Goal: Task Accomplishment & Management: Manage account settings

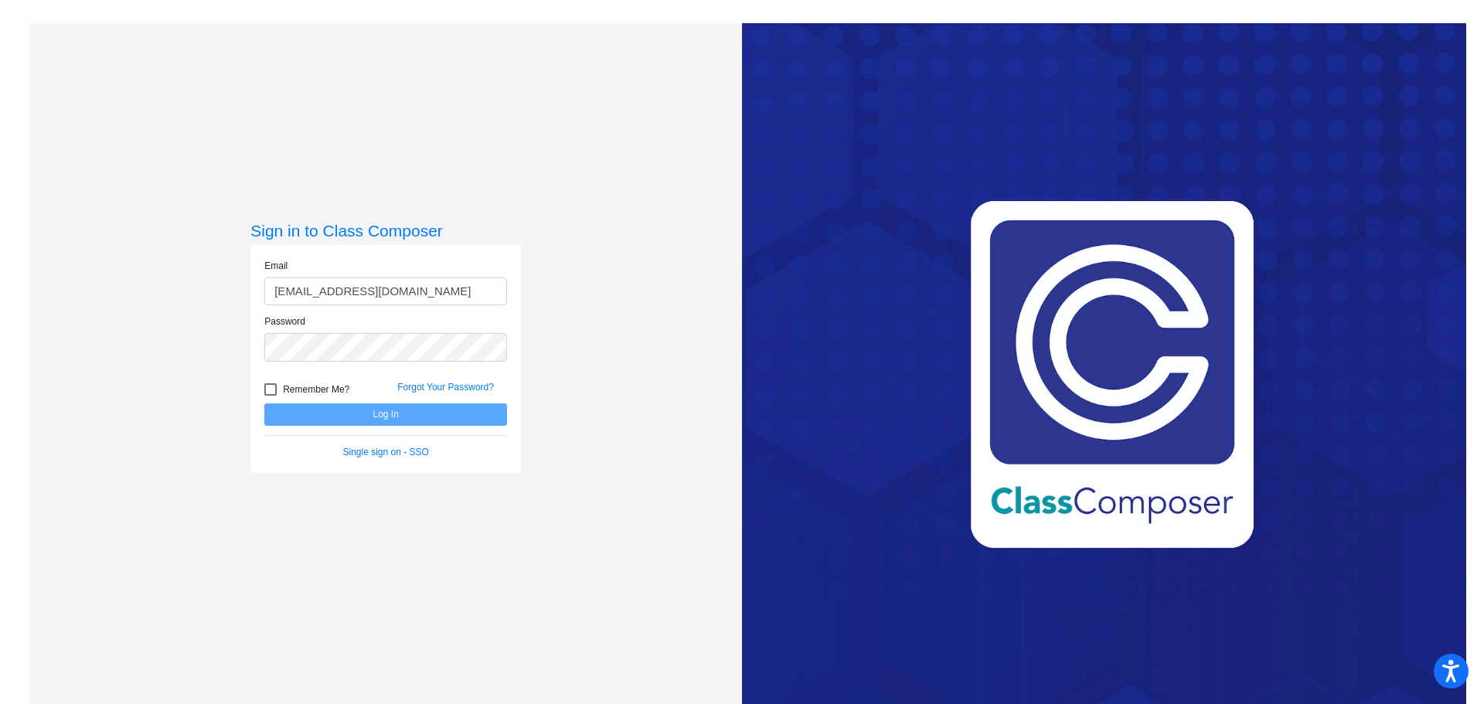
type input "[EMAIL_ADDRESS][DOMAIN_NAME]"
click at [264, 404] on button "Log In" at bounding box center [385, 415] width 243 height 22
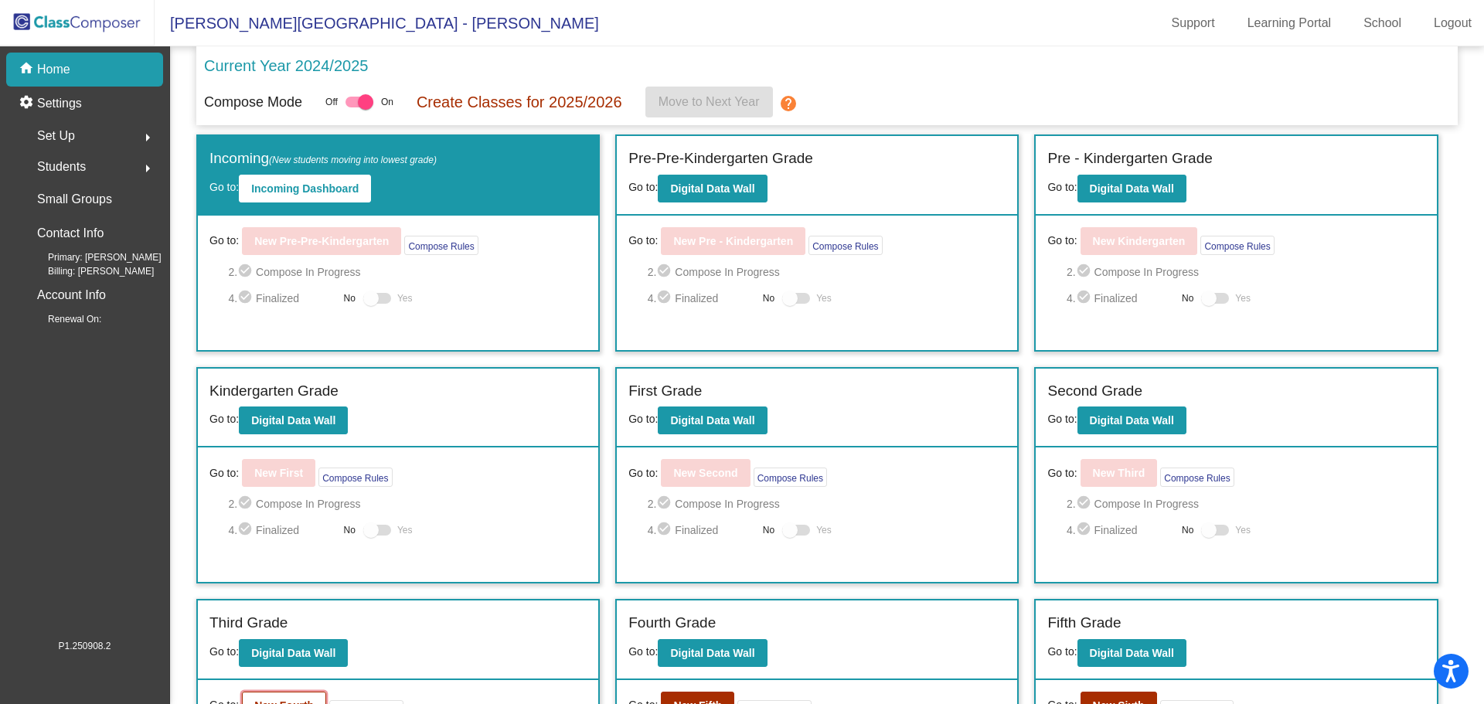
click at [296, 693] on button "New Fourth" at bounding box center [284, 706] width 84 height 28
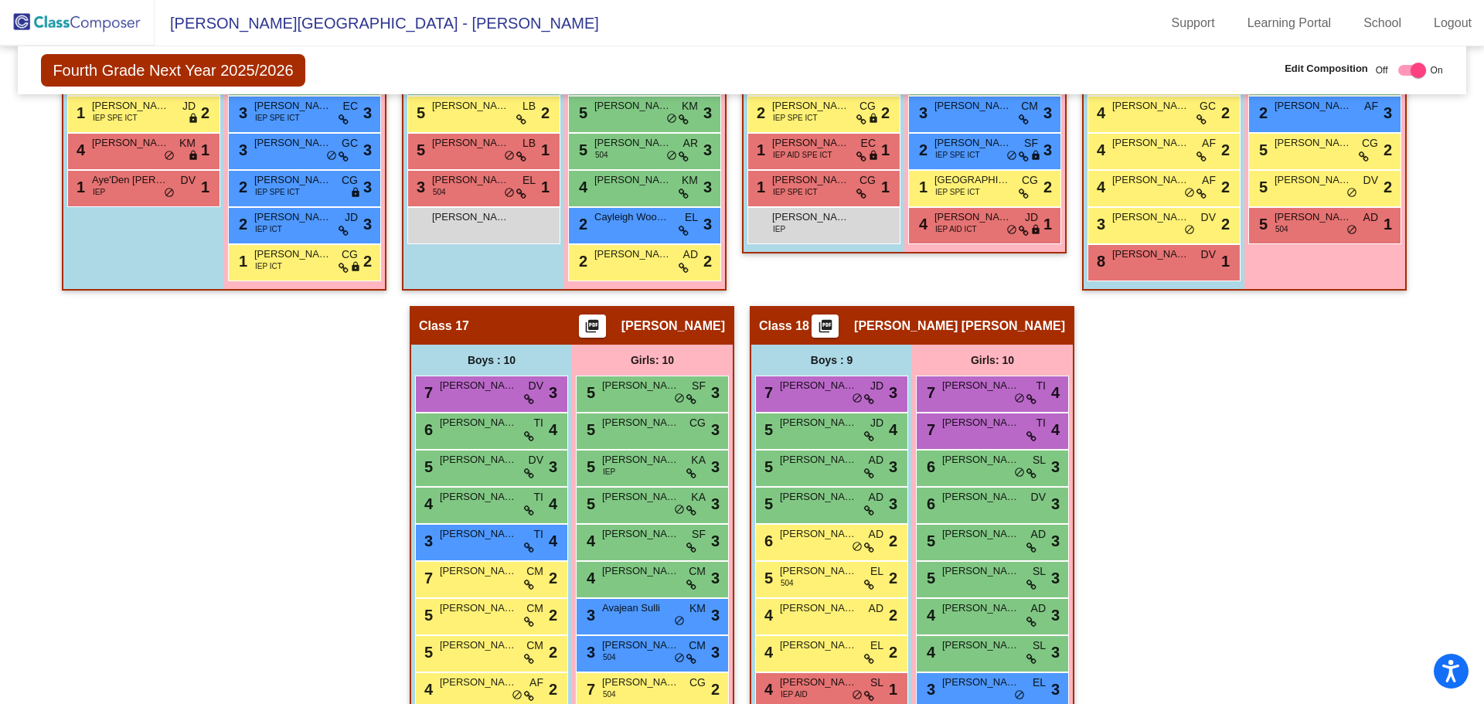
scroll to position [2528, 0]
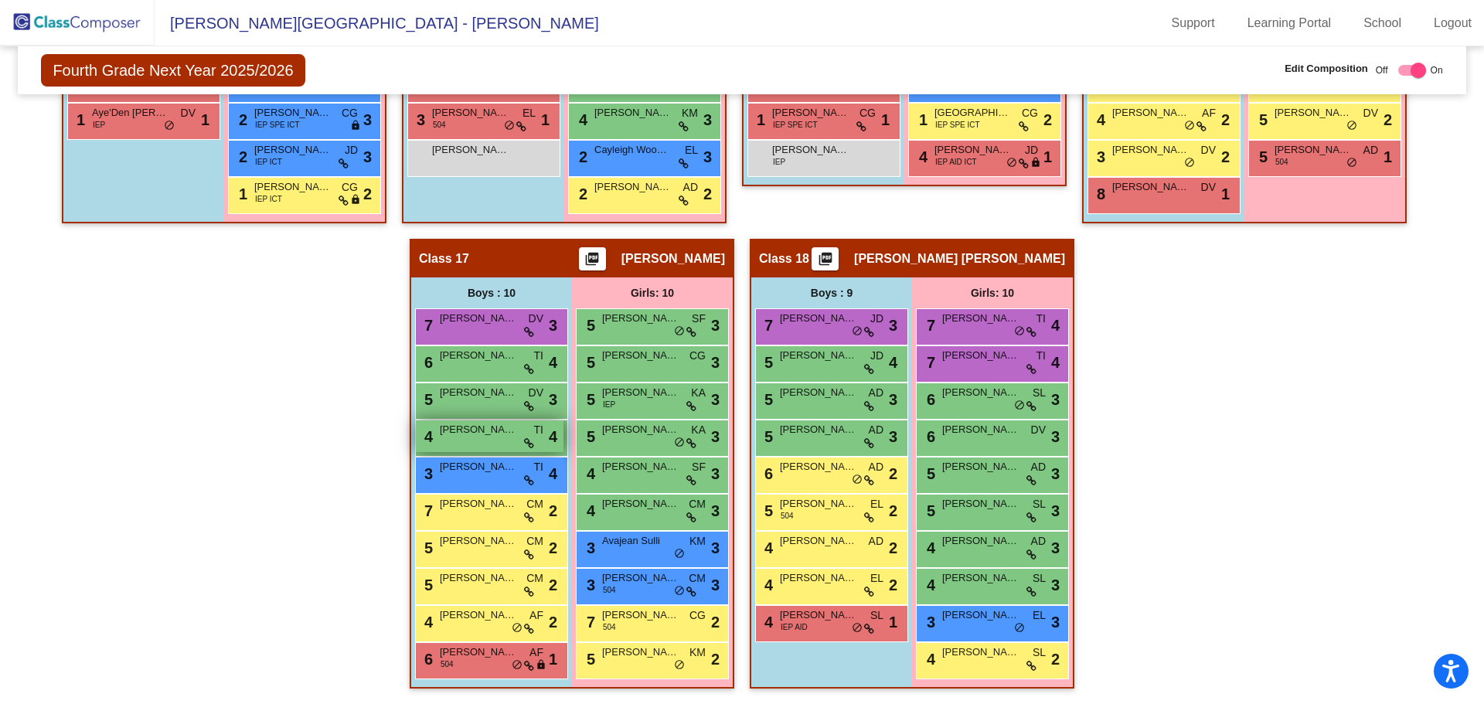
click at [468, 441] on div "4 [PERSON_NAME] TI lock do_not_disturb_alt 4" at bounding box center [490, 437] width 148 height 32
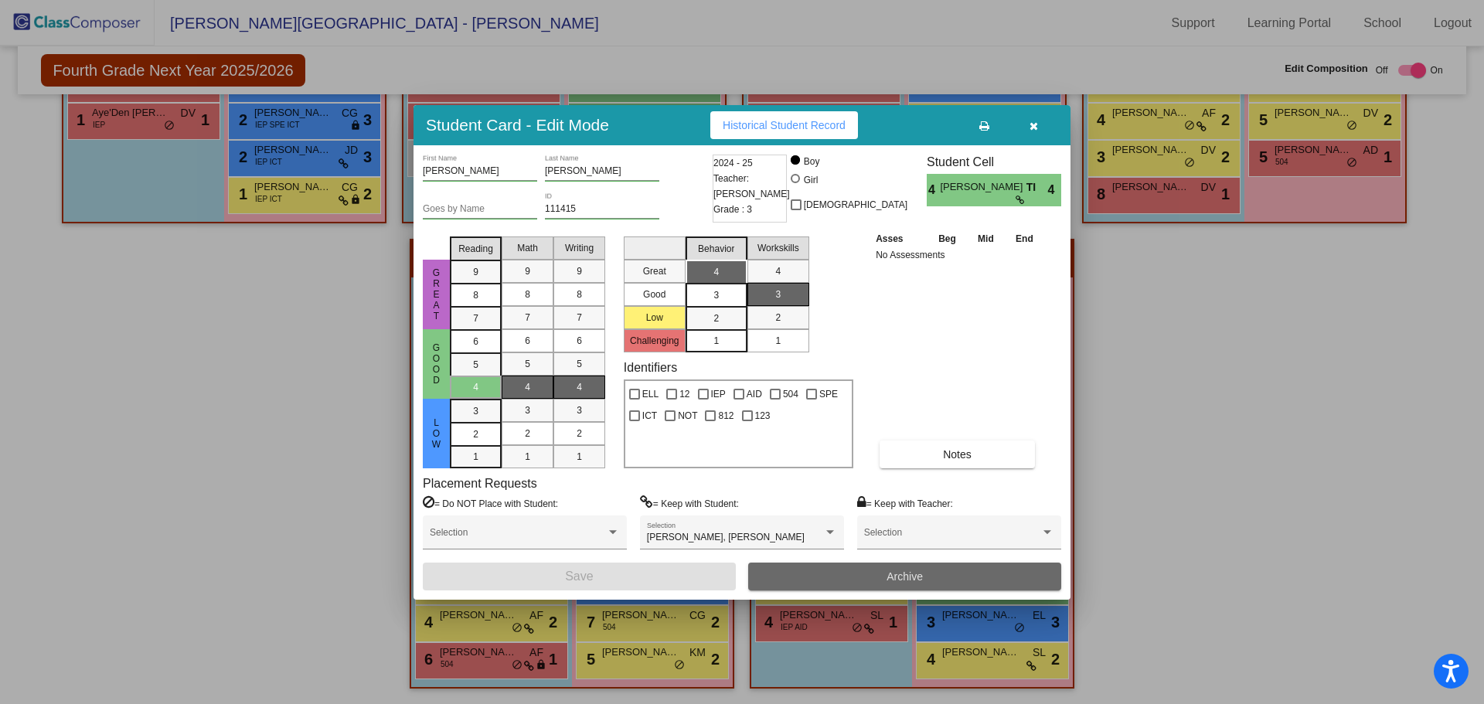
click at [903, 576] on span "Archive" at bounding box center [905, 577] width 36 height 12
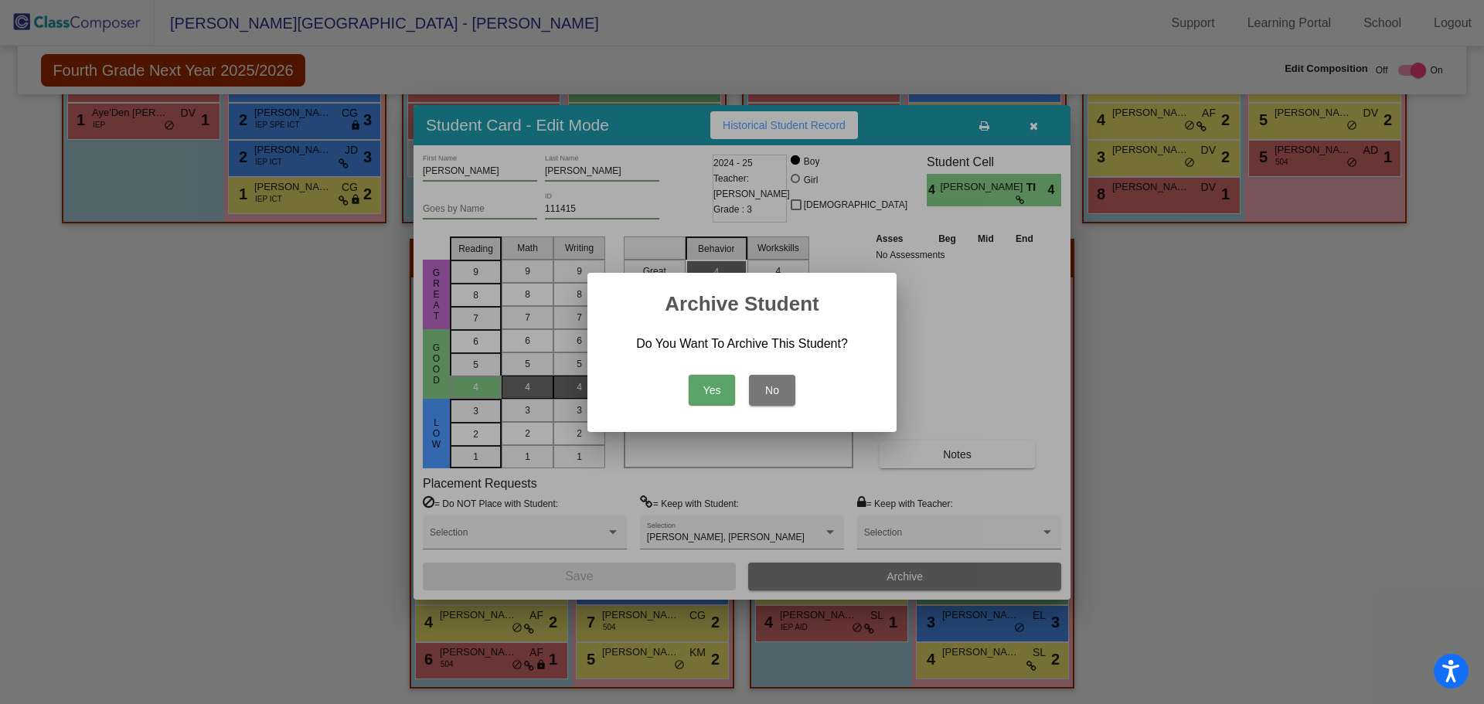
click at [710, 385] on button "Yes" at bounding box center [712, 390] width 46 height 31
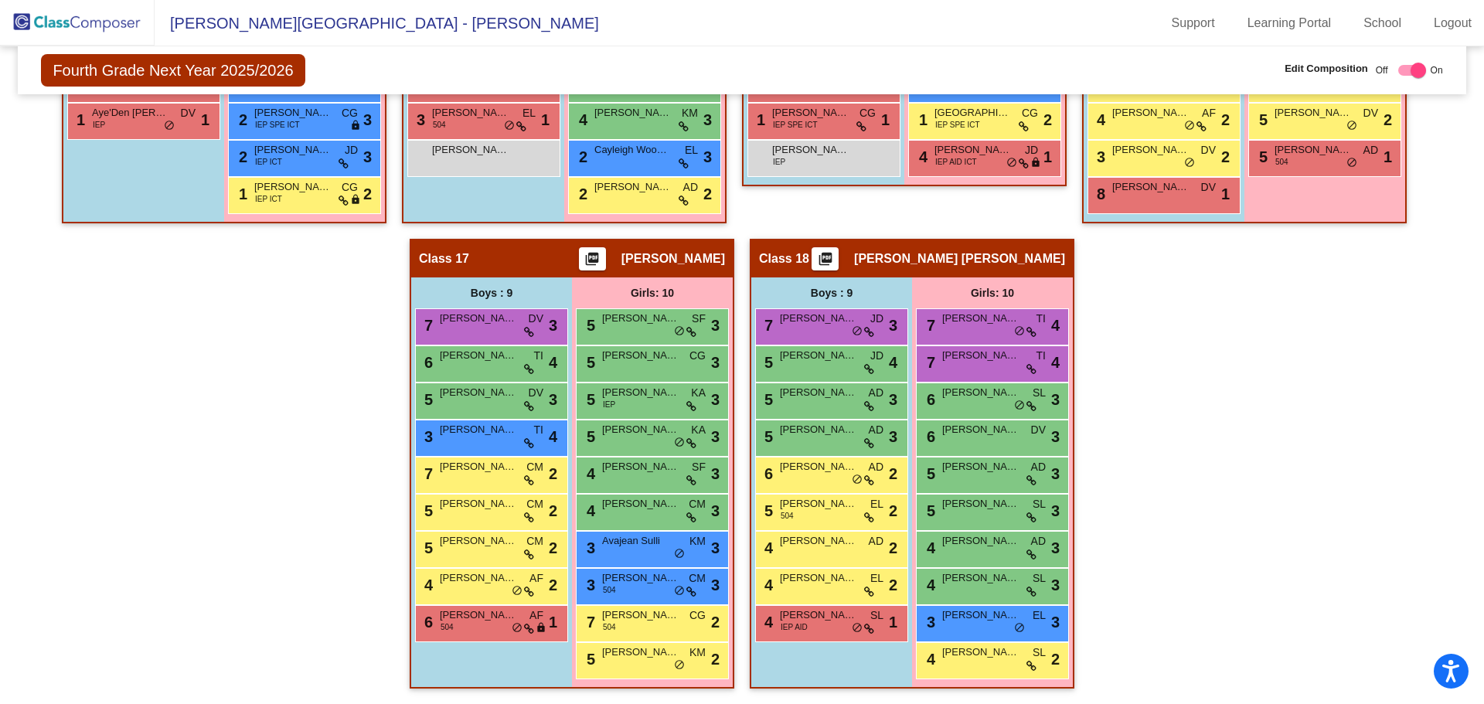
click at [90, 29] on img at bounding box center [77, 23] width 155 height 46
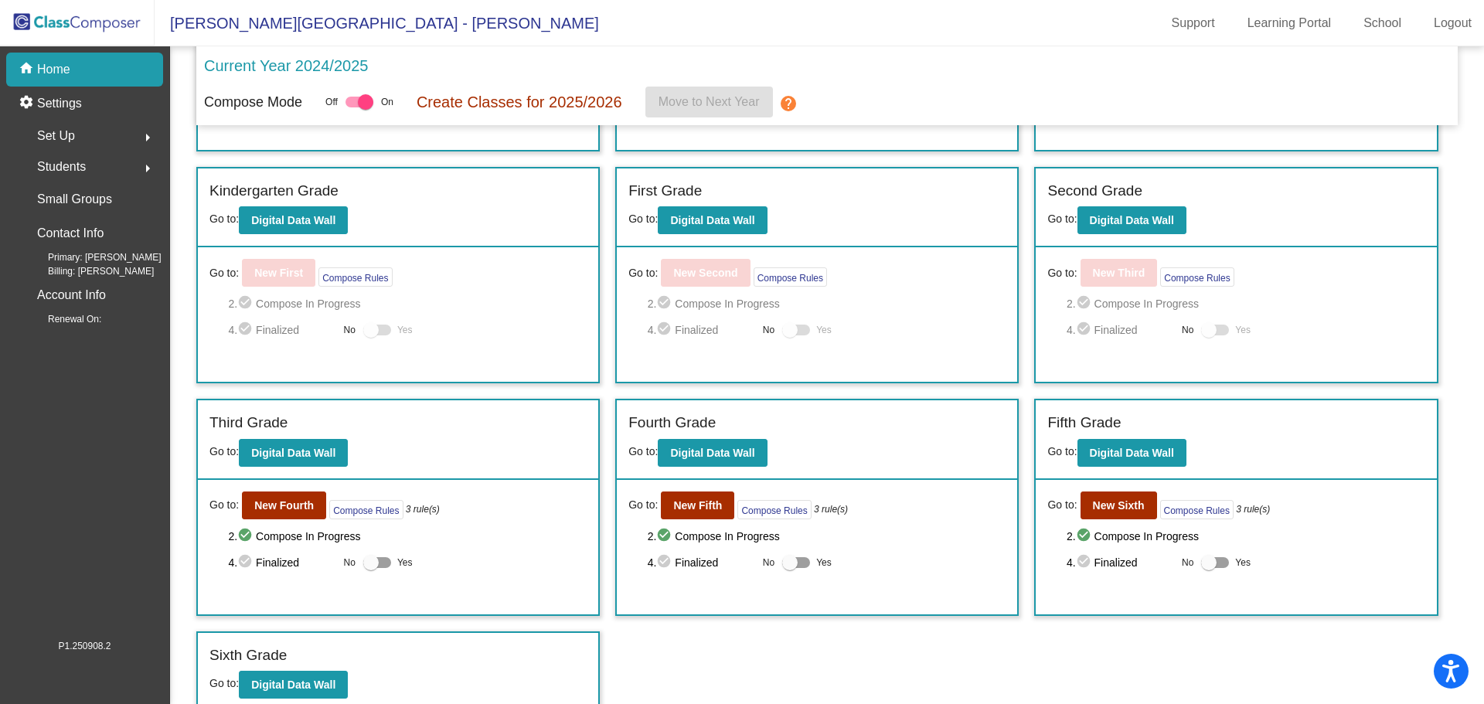
scroll to position [203, 0]
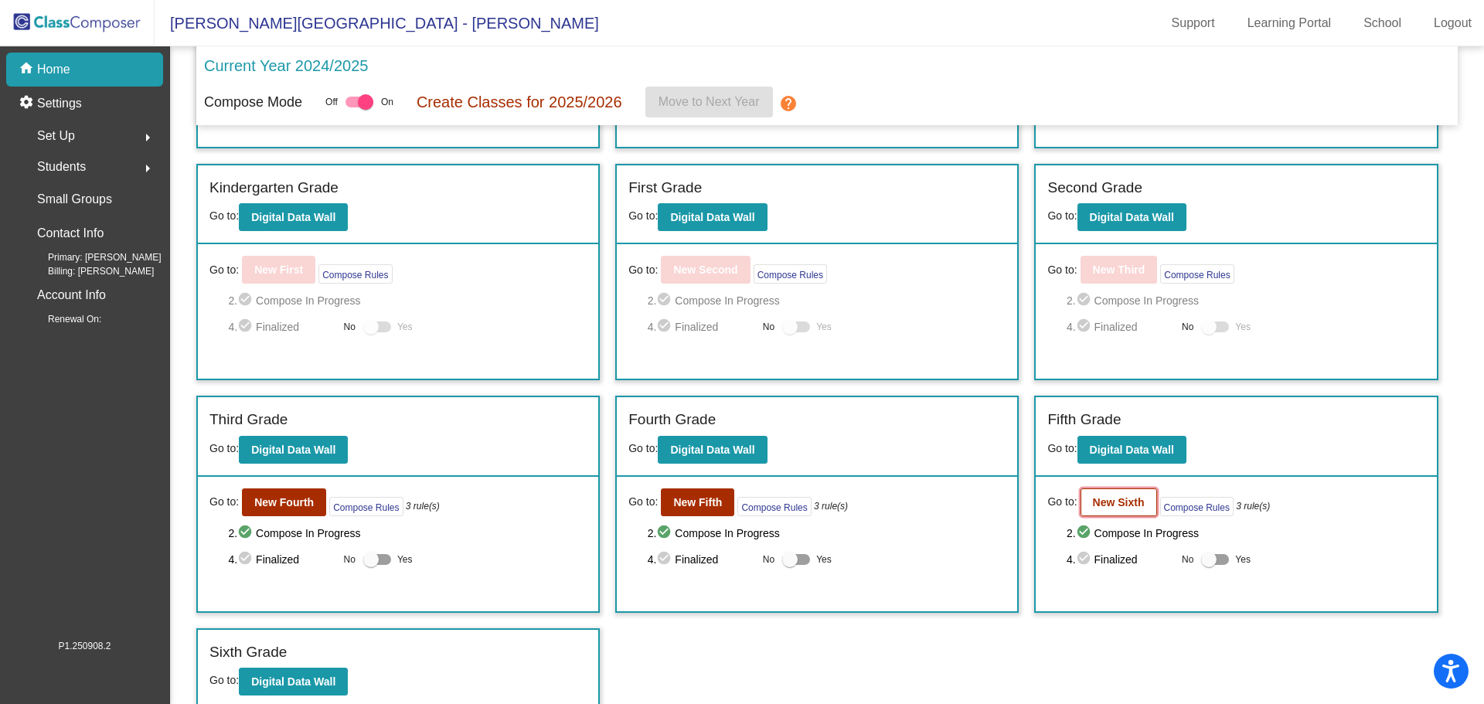
click at [1104, 504] on b "New Sixth" at bounding box center [1119, 502] width 52 height 12
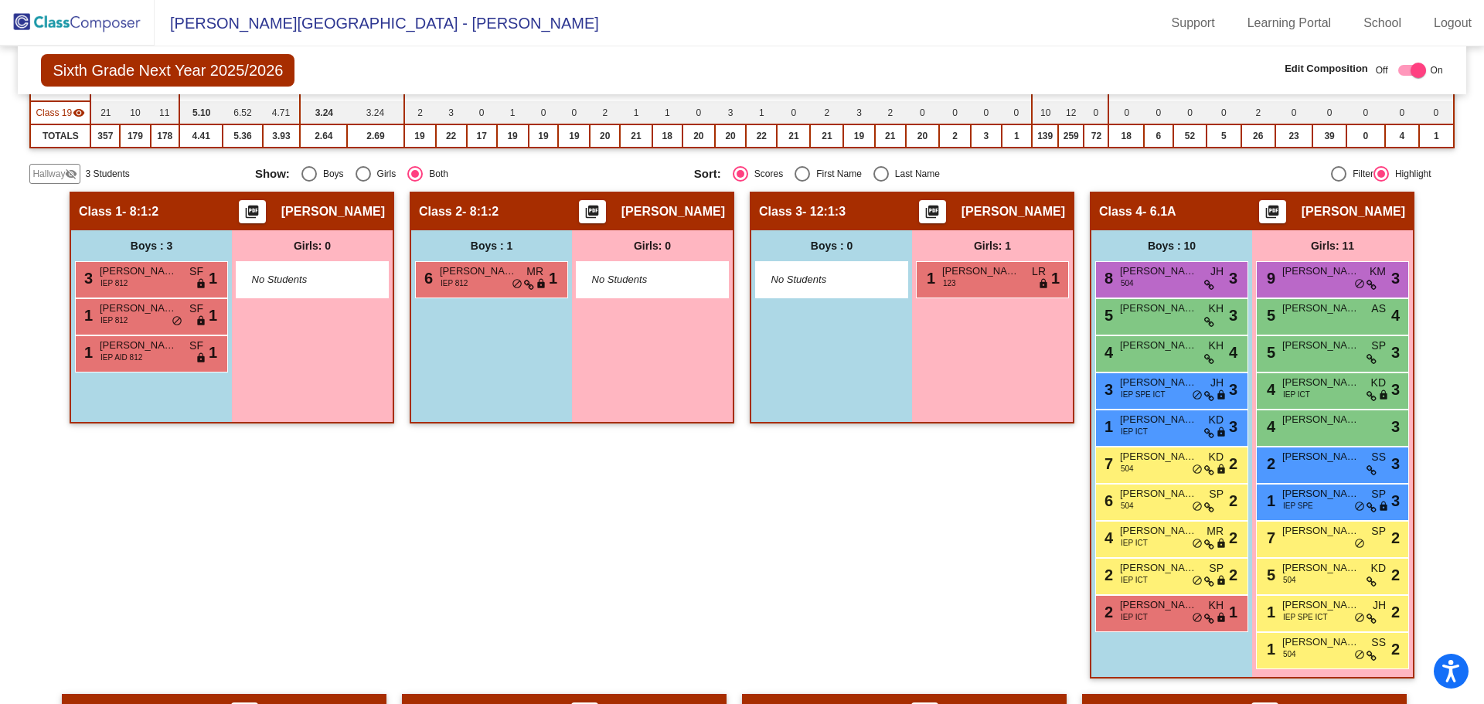
scroll to position [552, 0]
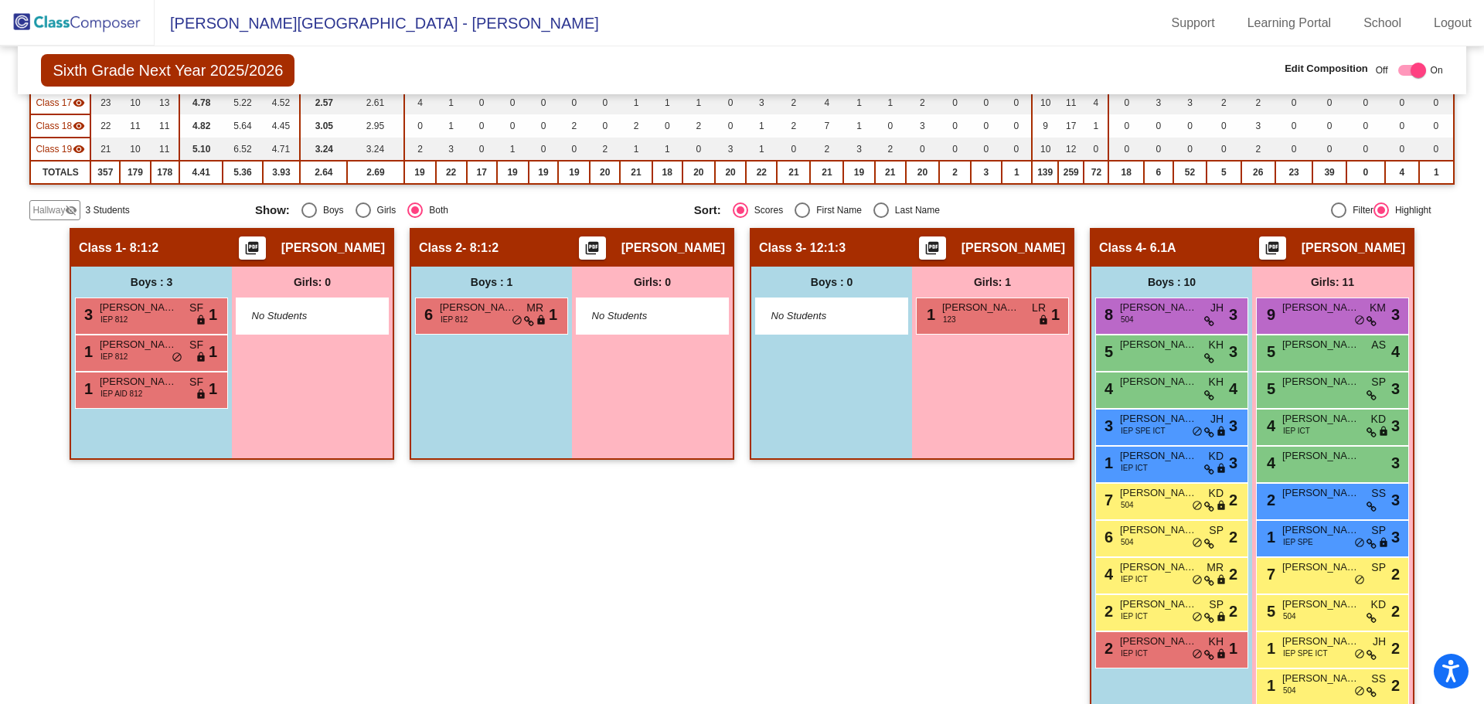
click at [66, 205] on mat-icon "visibility_off" at bounding box center [71, 210] width 12 height 12
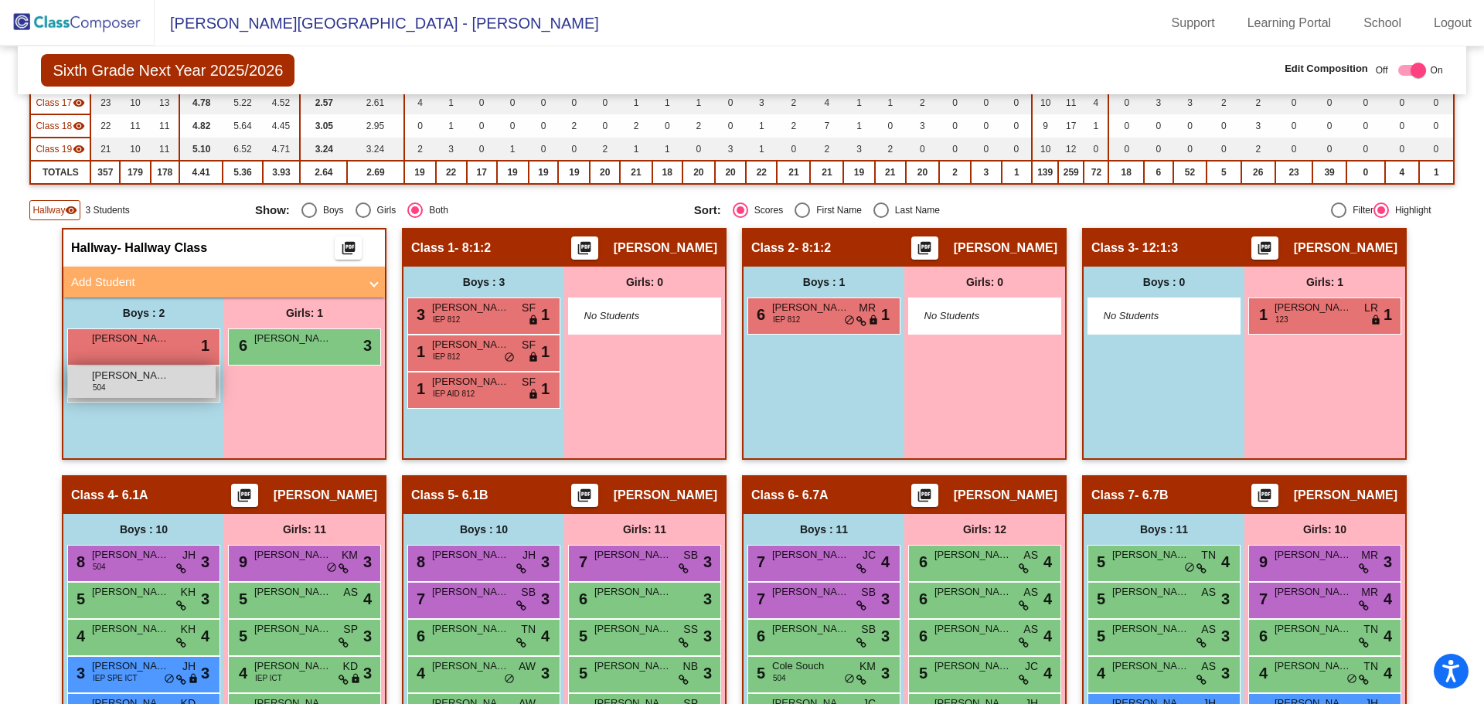
click at [140, 380] on span "[PERSON_NAME]" at bounding box center [130, 375] width 77 height 15
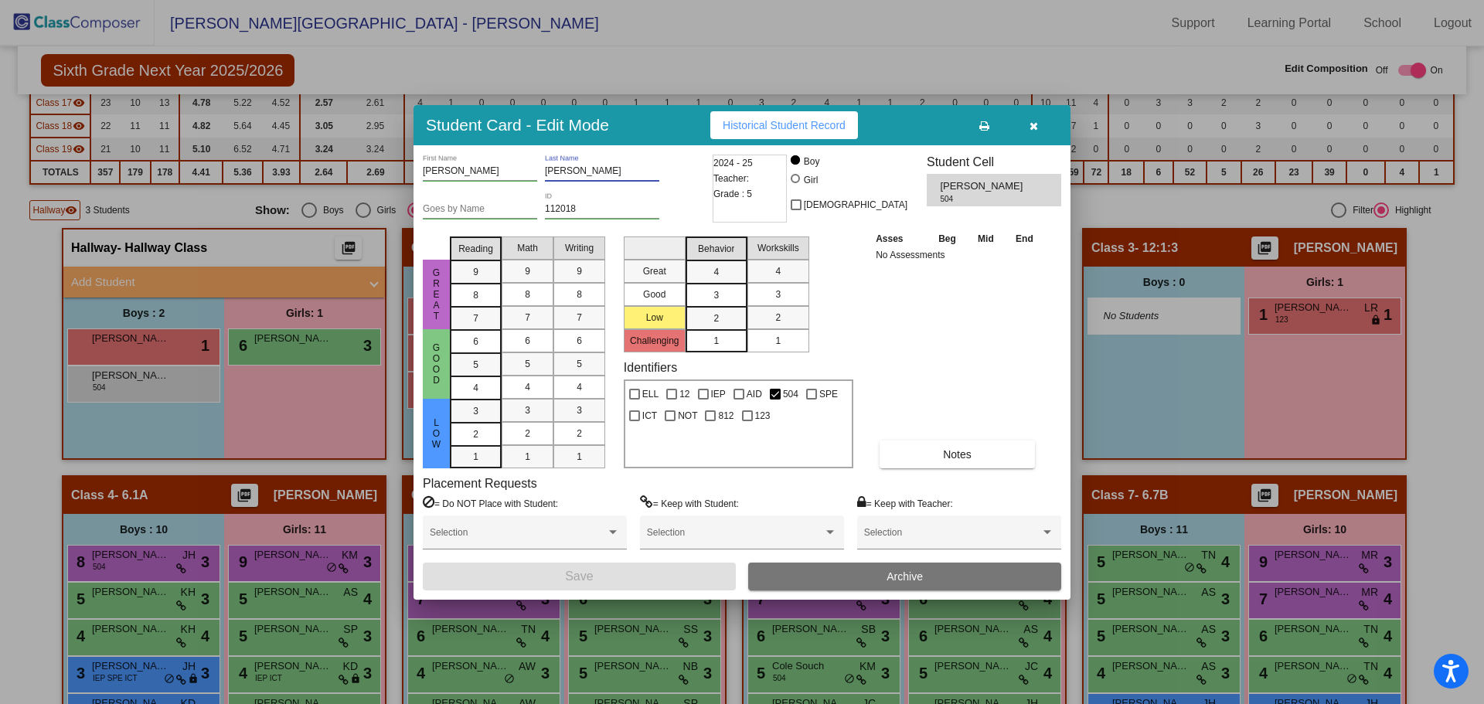
drag, startPoint x: 591, startPoint y: 173, endPoint x: 526, endPoint y: 175, distance: 65.7
click at [526, 175] on div "[PERSON_NAME] First Name [PERSON_NAME] Last Name" at bounding box center [566, 174] width 286 height 38
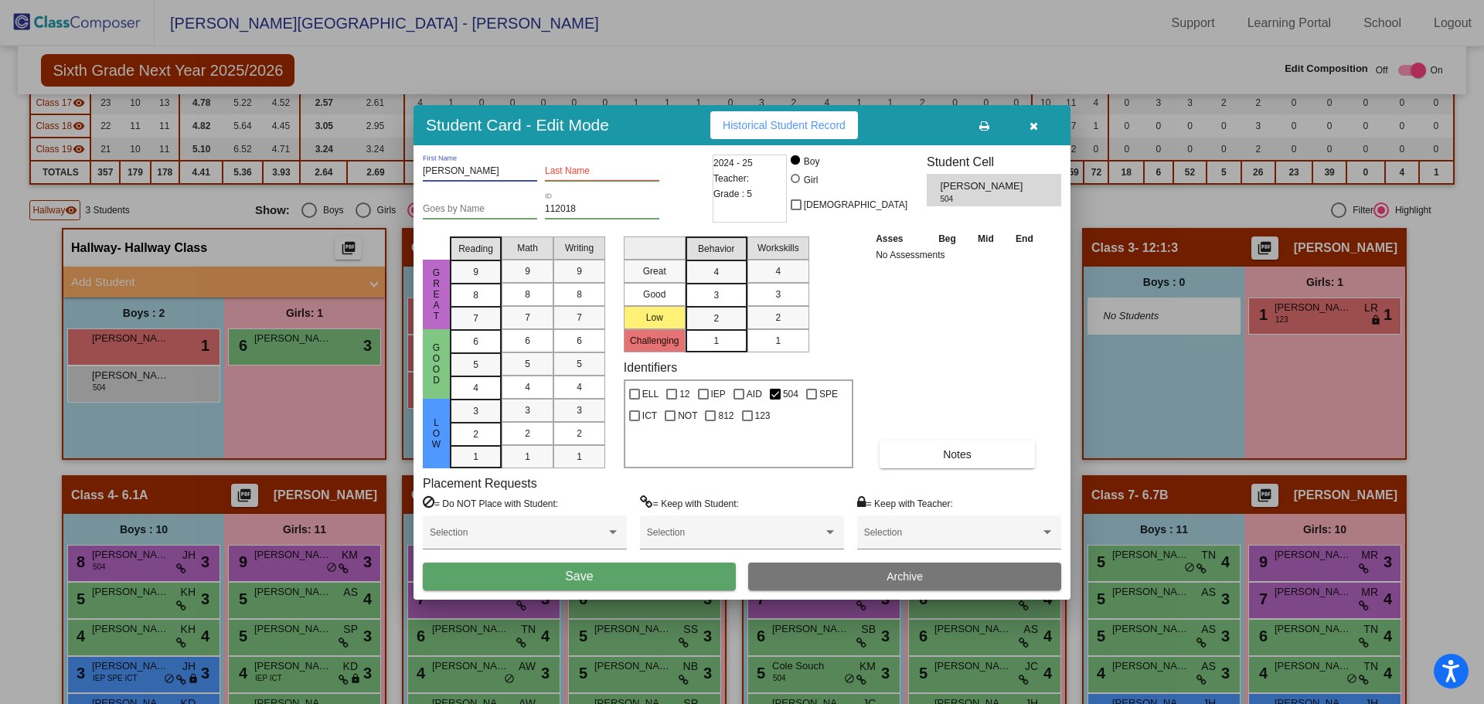
drag, startPoint x: 465, startPoint y: 174, endPoint x: 403, endPoint y: 172, distance: 62.6
click at [403, 172] on div "Student Card - Edit Mode Historical Student Record [PERSON_NAME] First Name Las…" at bounding box center [742, 352] width 1484 height 704
drag, startPoint x: 581, startPoint y: 208, endPoint x: 524, endPoint y: 208, distance: 56.4
click at [524, 208] on div "Goes by Name 112018 ID" at bounding box center [566, 211] width 286 height 38
click at [774, 393] on div at bounding box center [775, 394] width 11 height 11
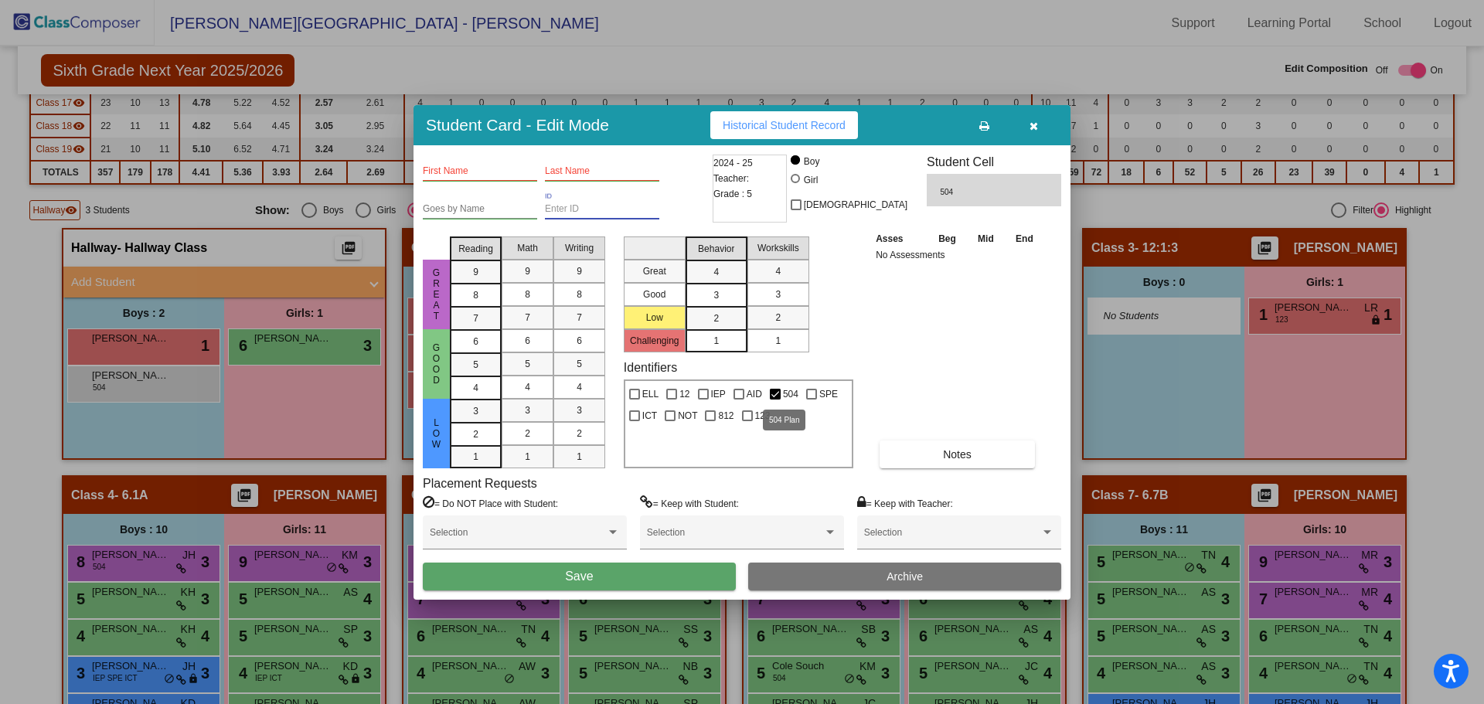
click at [775, 400] on input "504" at bounding box center [775, 400] width 1 height 1
checkbox input "false"
click at [587, 577] on span "Save" at bounding box center [579, 576] width 28 height 13
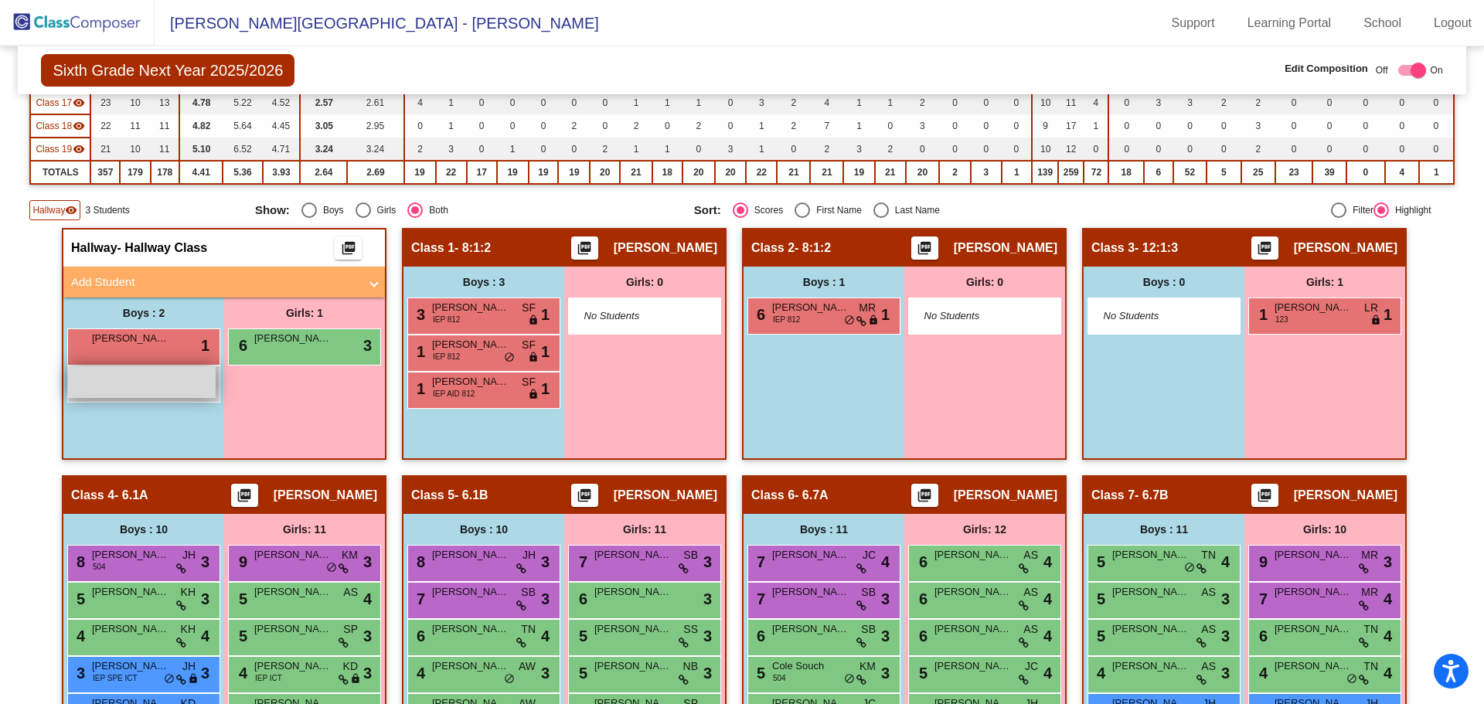
click at [125, 378] on div "lock do_not_disturb_alt" at bounding box center [142, 382] width 148 height 32
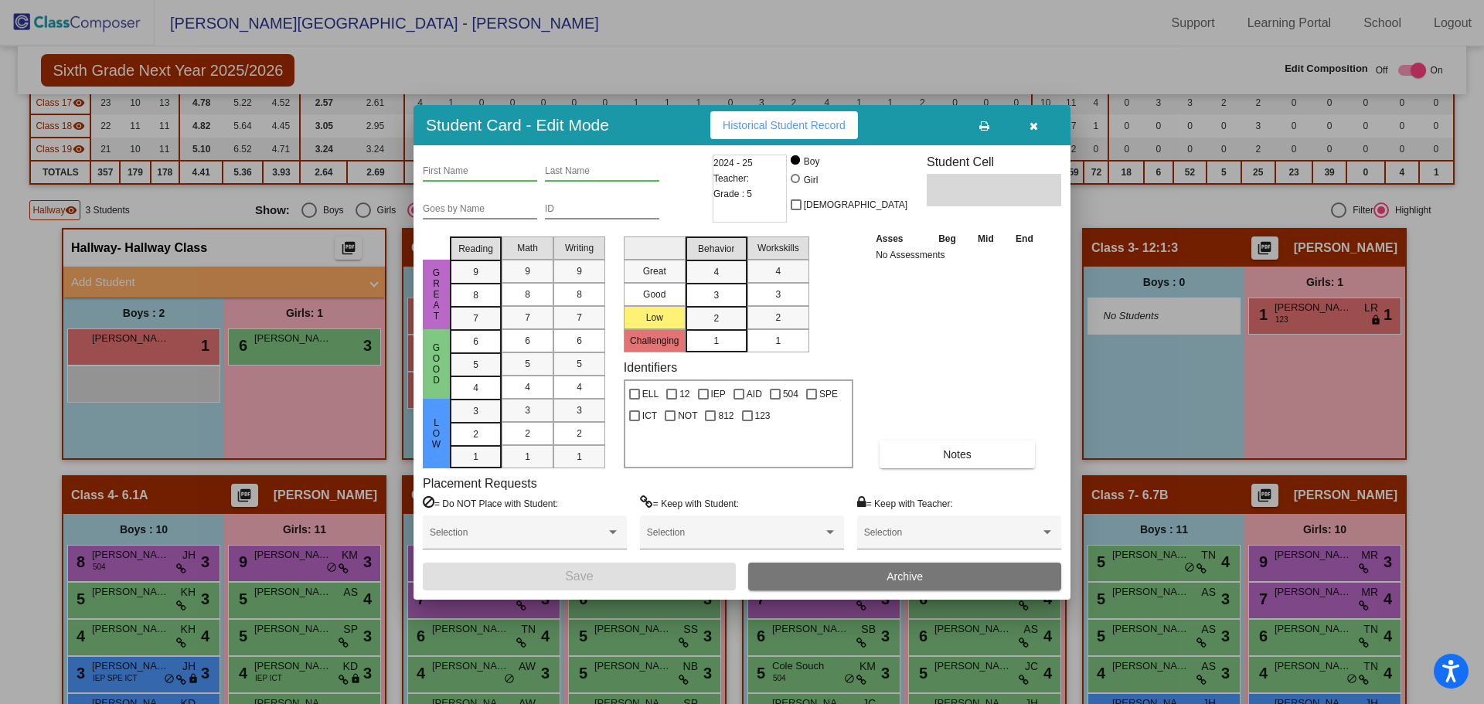
click at [1036, 128] on icon "button" at bounding box center [1034, 126] width 9 height 11
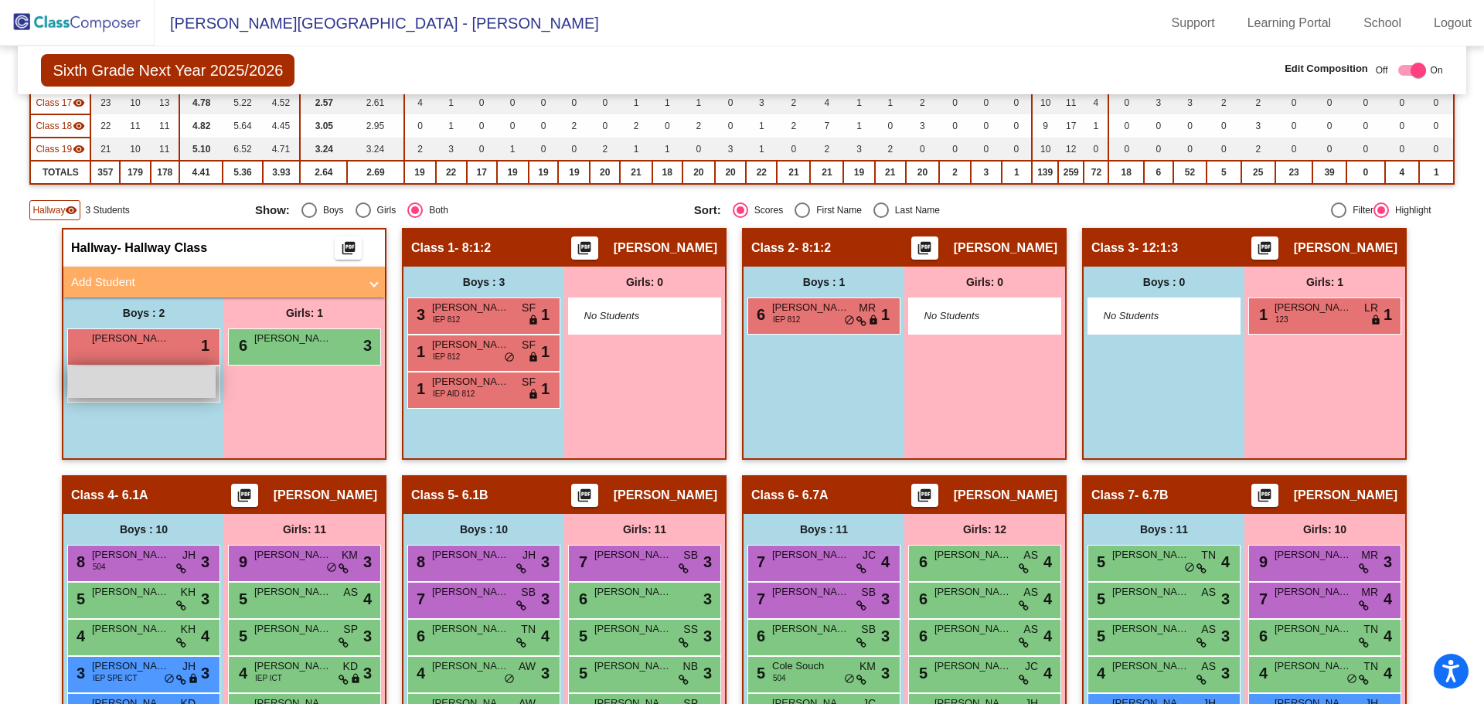
drag, startPoint x: 149, startPoint y: 390, endPoint x: 147, endPoint y: 381, distance: 9.6
click at [147, 381] on div "lock do_not_disturb_alt" at bounding box center [142, 382] width 148 height 32
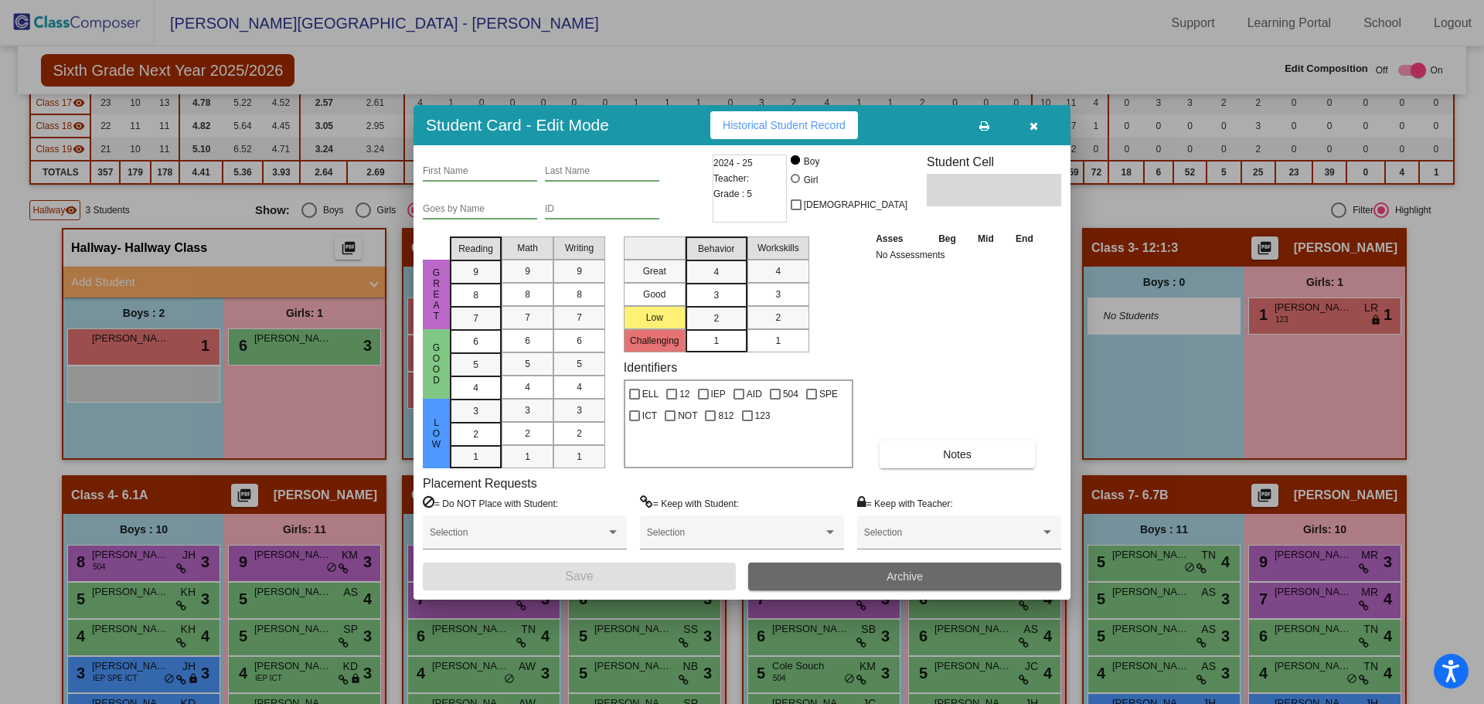
click at [893, 577] on span "Archive" at bounding box center [905, 577] width 36 height 12
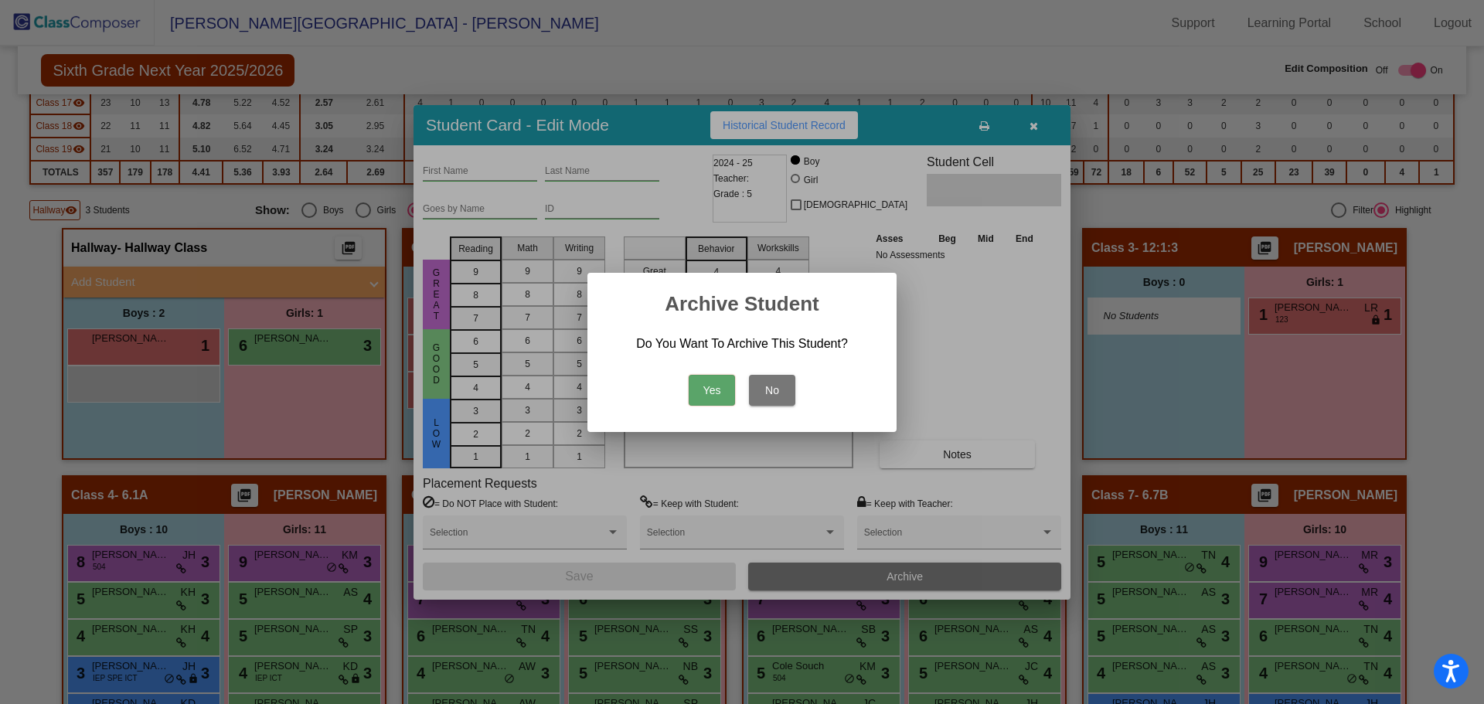
click at [710, 387] on button "Yes" at bounding box center [712, 390] width 46 height 31
